Goal: Task Accomplishment & Management: Use online tool/utility

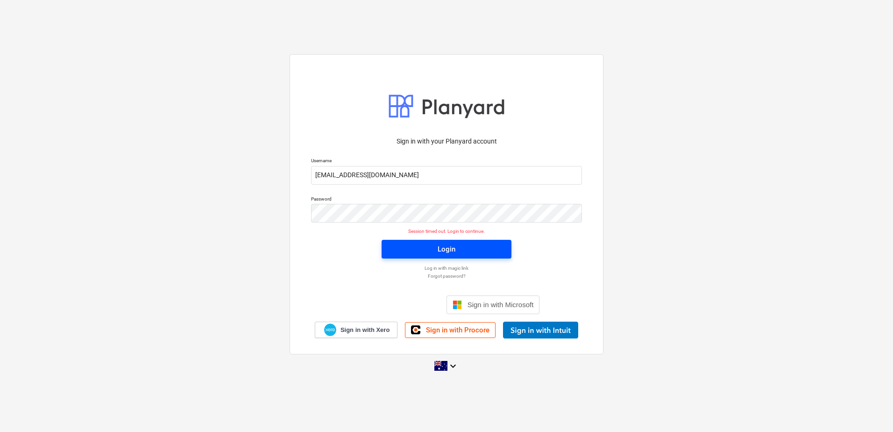
click at [463, 253] on span "Login" at bounding box center [446, 249] width 107 height 12
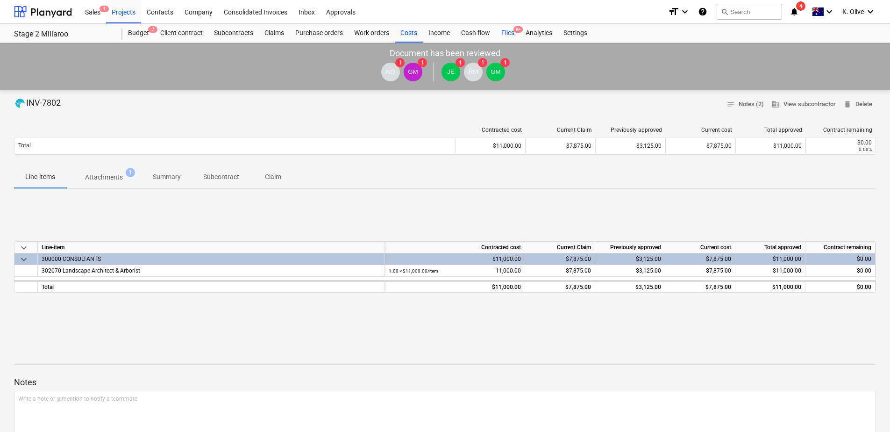
click at [509, 31] on div "Files 9+" at bounding box center [508, 33] width 24 height 19
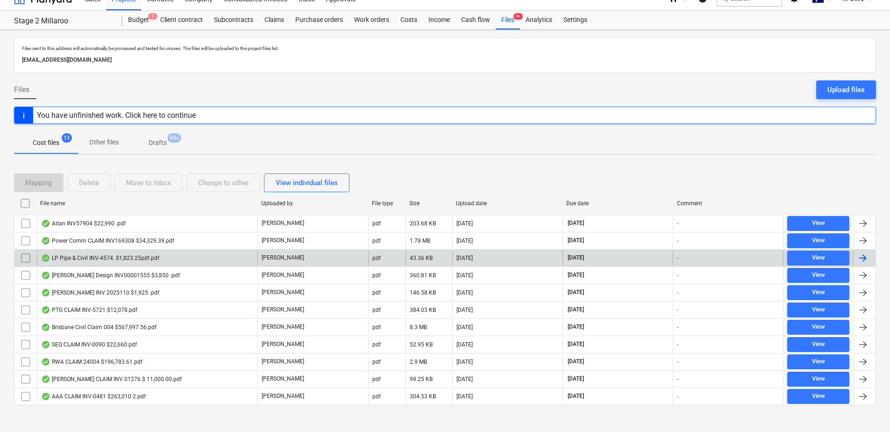
scroll to position [20, 0]
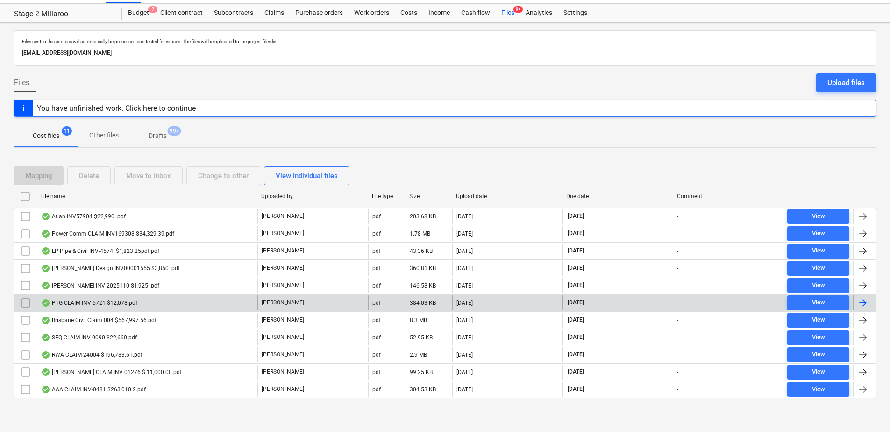
click at [93, 304] on div "PTG CLAIM INV-5721 $12,078.pdf" at bounding box center [89, 302] width 96 height 7
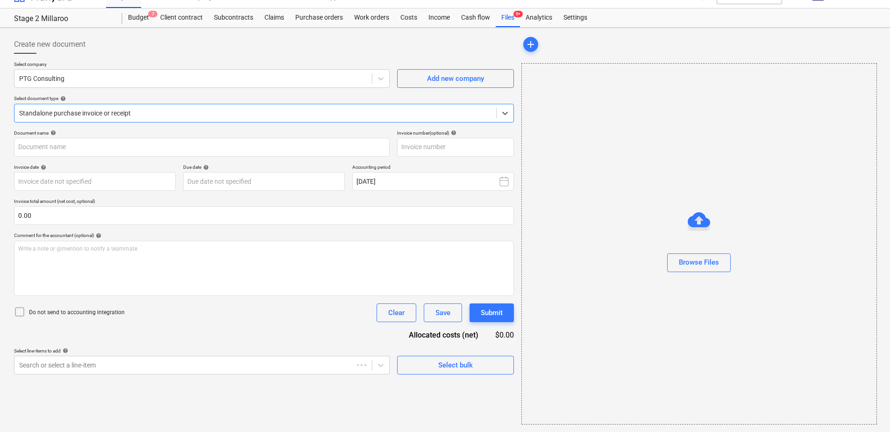
type input "715994"
type input "[DATE]"
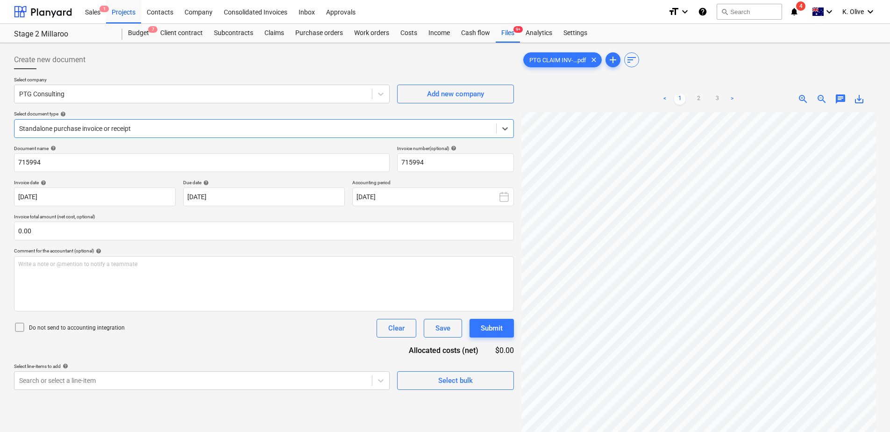
scroll to position [0, 0]
click at [703, 99] on link "2" at bounding box center [698, 98] width 11 height 11
click at [715, 97] on link "3" at bounding box center [716, 98] width 11 height 11
click at [681, 95] on link "1" at bounding box center [679, 98] width 11 height 11
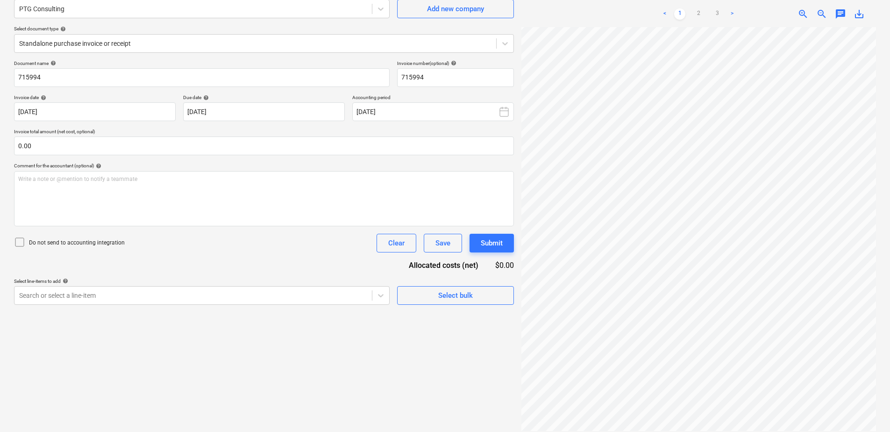
scroll to position [93, 0]
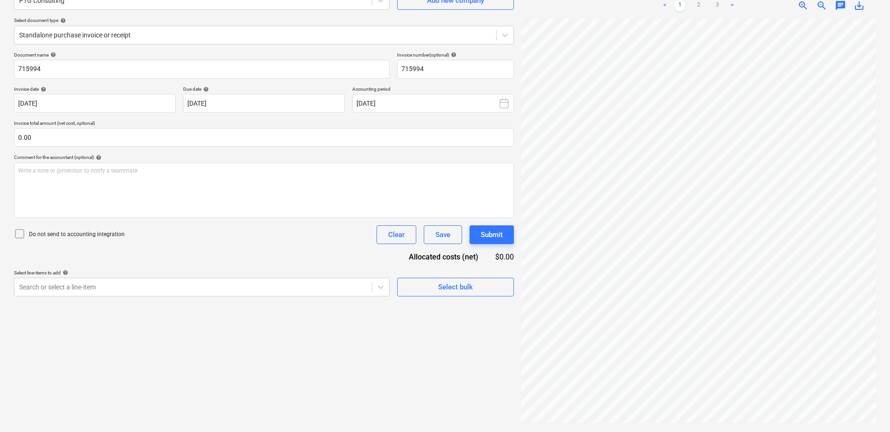
click at [465, 358] on div "Create new document Select company PTG Consulting Add new company Select docume…" at bounding box center [263, 190] width 507 height 475
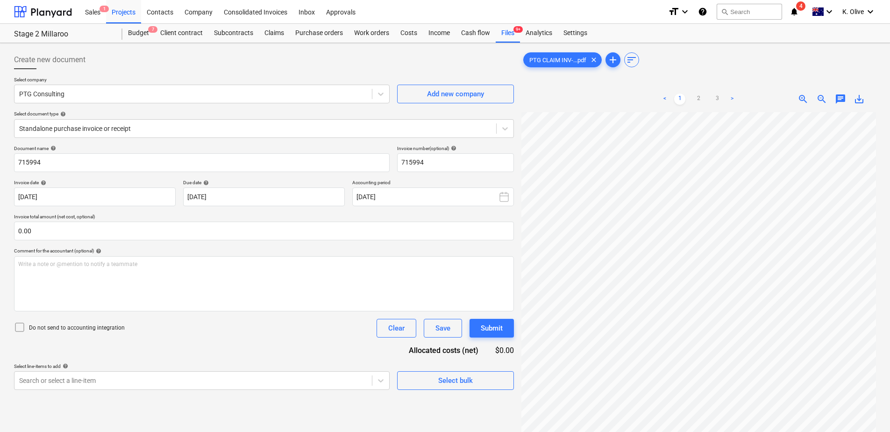
scroll to position [0, 0]
click at [506, 33] on div "Files 9+" at bounding box center [508, 33] width 24 height 19
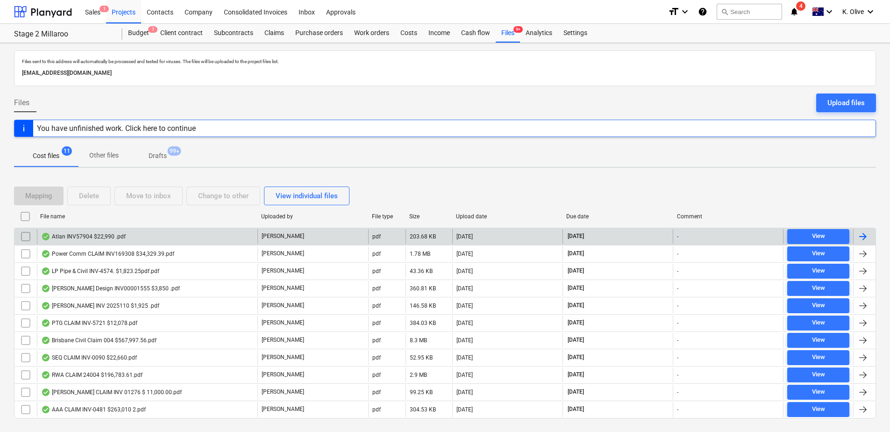
scroll to position [20, 0]
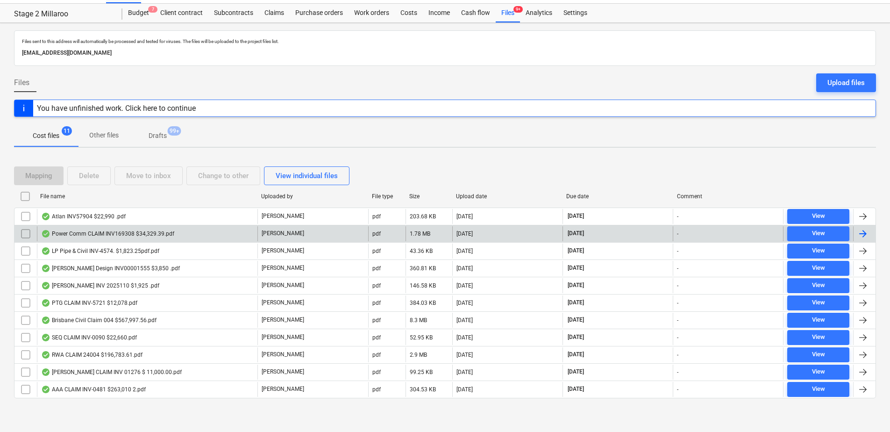
click at [97, 233] on div "Power Comm CLAIM INV169308 $34,329.39.pdf" at bounding box center [107, 233] width 133 height 7
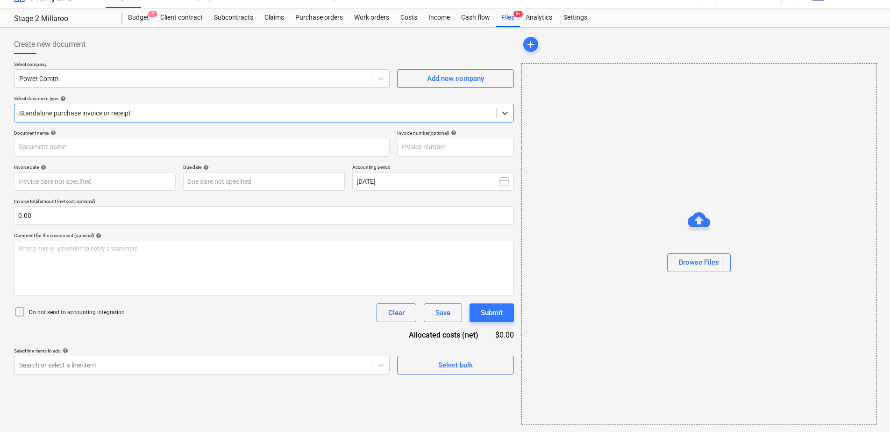
type input "169308"
type input "[DATE]"
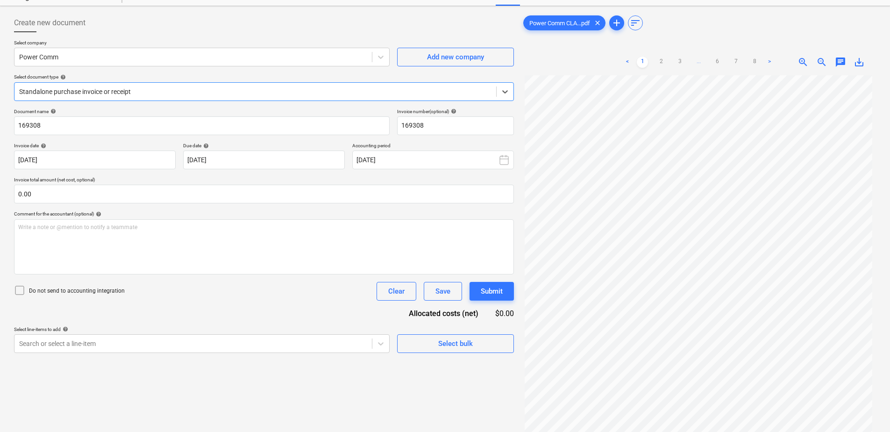
scroll to position [0, 0]
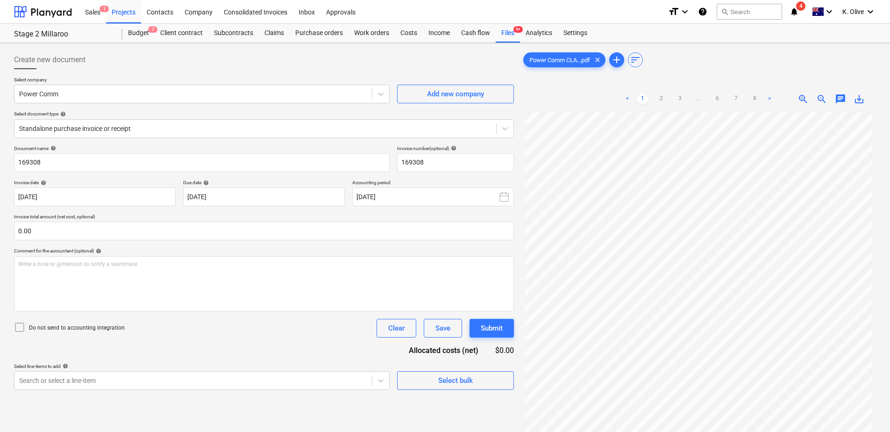
click at [660, 92] on div "< 1 2 3 ... 6 7 8 >" at bounding box center [698, 99] width 153 height 26
click at [660, 99] on link "2" at bounding box center [660, 98] width 11 height 11
click at [681, 100] on link "3" at bounding box center [679, 98] width 11 height 11
click at [688, 100] on link "4" at bounding box center [688, 98] width 11 height 11
drag, startPoint x: 707, startPoint y: 93, endPoint x: 715, endPoint y: 101, distance: 10.9
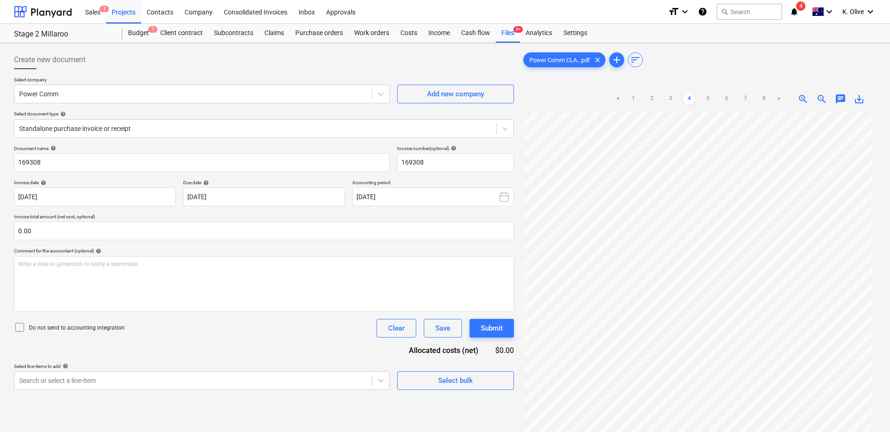
click at [708, 94] on link "5" at bounding box center [707, 98] width 11 height 11
click at [730, 98] on link "6" at bounding box center [726, 98] width 11 height 11
click at [745, 98] on link "7" at bounding box center [745, 98] width 11 height 11
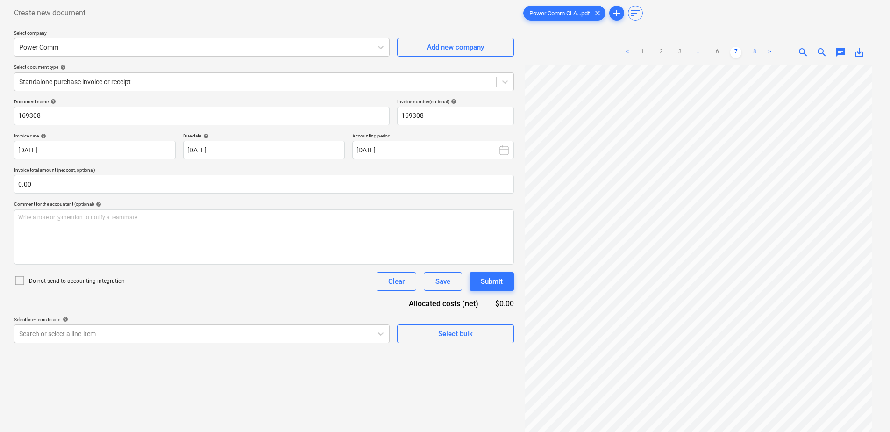
click at [755, 53] on link "8" at bounding box center [754, 52] width 11 height 11
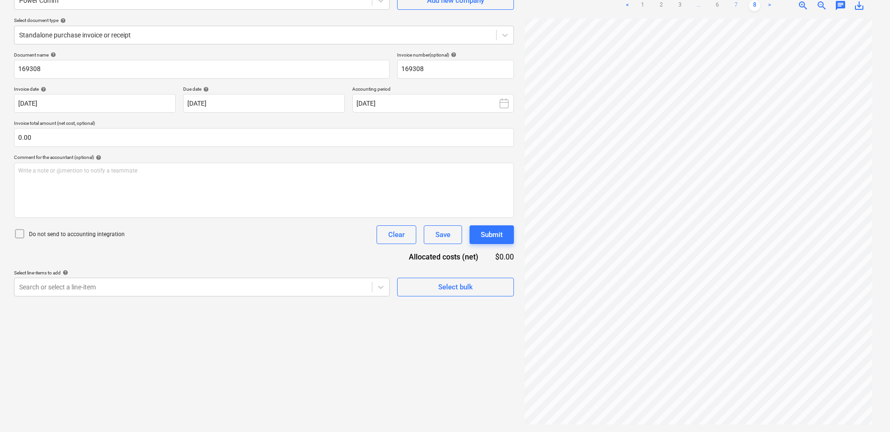
click at [737, 9] on link "7" at bounding box center [735, 5] width 11 height 11
click at [721, 5] on link "6" at bounding box center [716, 5] width 11 height 11
click at [748, 7] on link "7" at bounding box center [745, 5] width 11 height 11
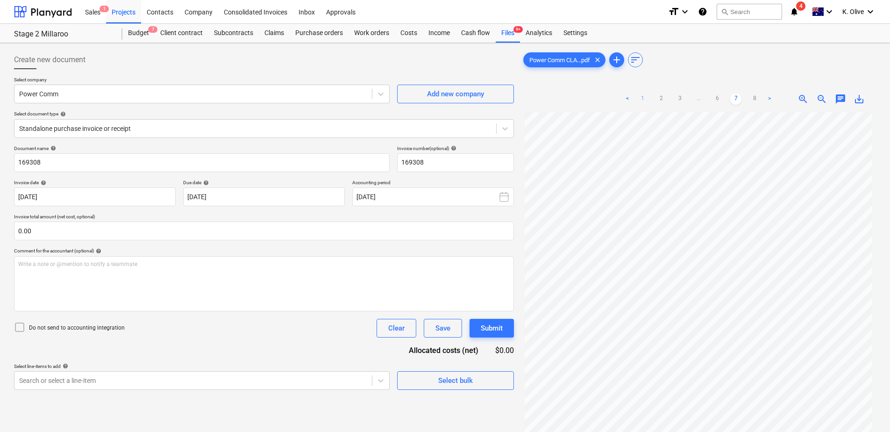
click at [640, 97] on link "1" at bounding box center [642, 98] width 11 height 11
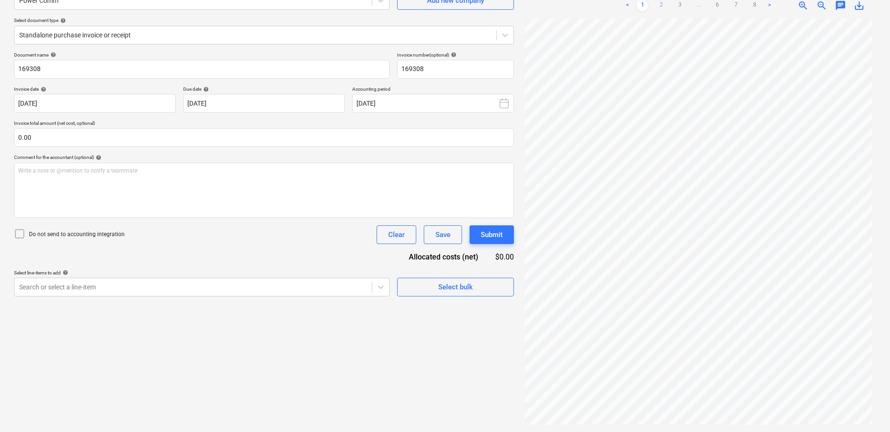
click at [664, 3] on link "2" at bounding box center [660, 5] width 11 height 11
click at [678, 3] on link "3" at bounding box center [679, 5] width 11 height 11
click at [695, 5] on ul "< 1 2 3 4 ... 6 7 8 >" at bounding box center [698, 5] width 172 height 11
click at [693, 4] on link "4" at bounding box center [688, 5] width 11 height 11
click at [711, 2] on link "5" at bounding box center [707, 5] width 11 height 11
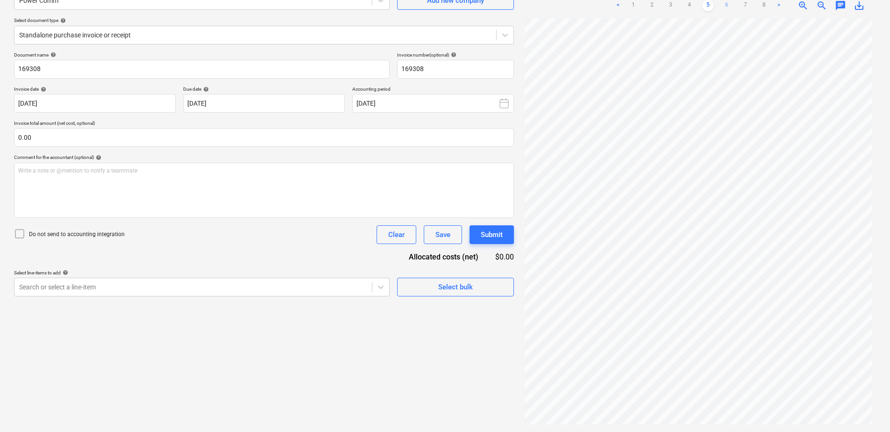
click at [725, 5] on link "6" at bounding box center [726, 5] width 11 height 11
click at [747, 2] on link "7" at bounding box center [745, 5] width 11 height 11
click at [753, 5] on link "8" at bounding box center [754, 5] width 11 height 11
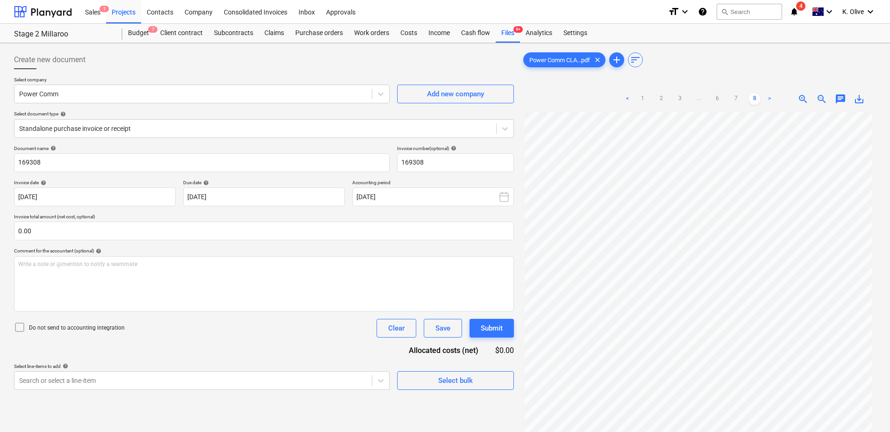
click at [747, 78] on div at bounding box center [698, 80] width 355 height 4
click at [797, 11] on icon "notifications" at bounding box center [793, 11] width 9 height 11
click at [842, 67] on div "Power Comm CLA...pdf clear add sort" at bounding box center [698, 59] width 355 height 19
